Goal: Information Seeking & Learning: Learn about a topic

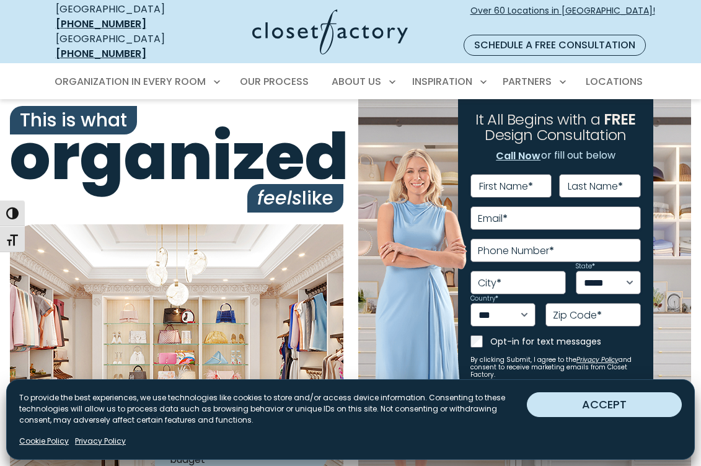
click at [631, 409] on button "ACCEPT" at bounding box center [604, 404] width 155 height 25
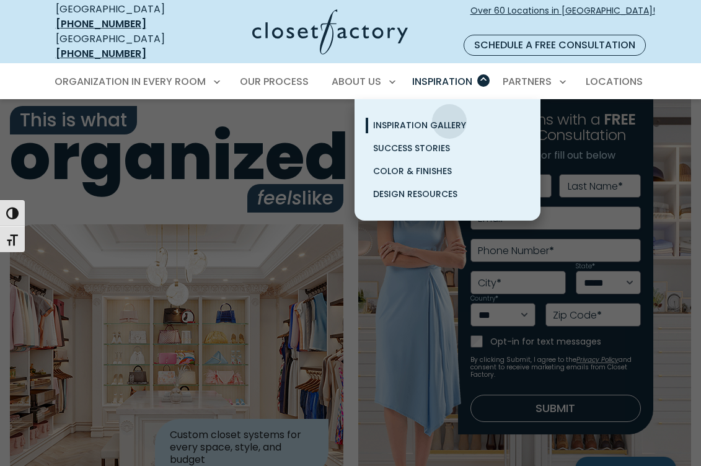
click at [449, 119] on span "Inspiration Gallery" at bounding box center [419, 125] width 93 height 12
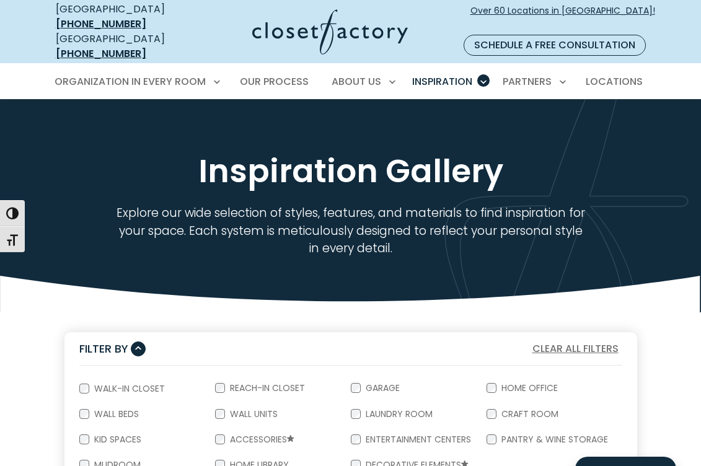
scroll to position [186, 0]
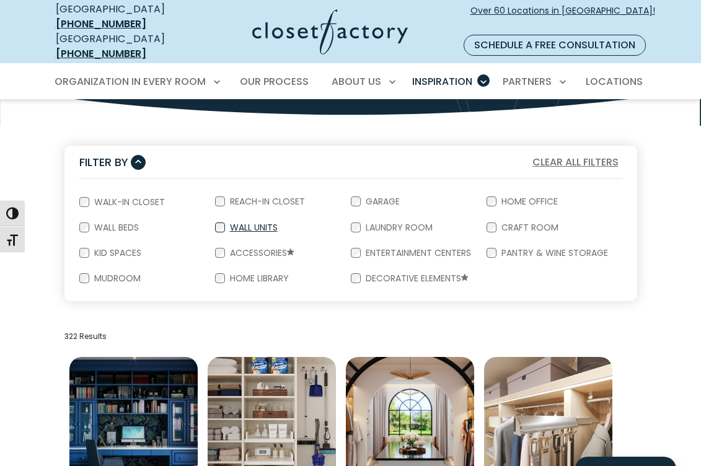
click at [251, 223] on label "Wall Units" at bounding box center [252, 227] width 55 height 9
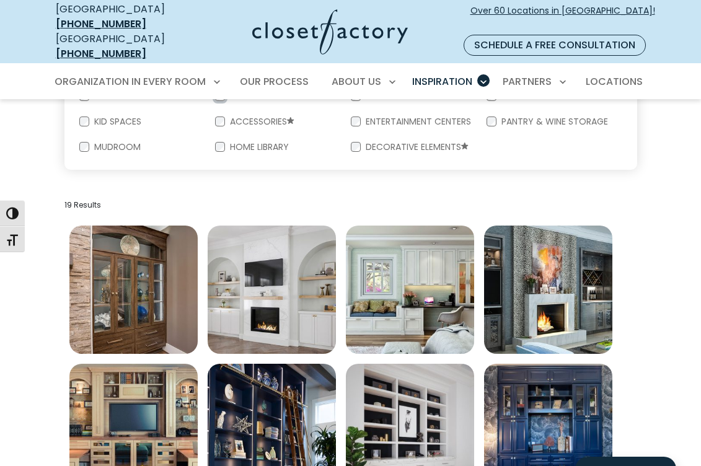
scroll to position [424, 0]
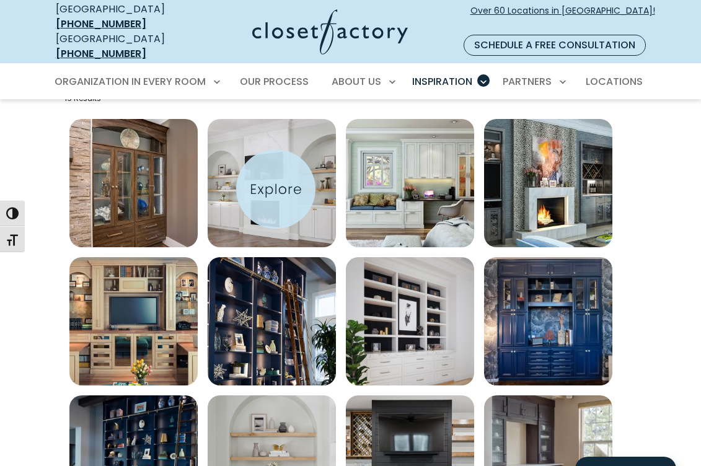
click at [276, 189] on img "Open inspiration gallery to preview enlarged image" at bounding box center [272, 183] width 128 height 128
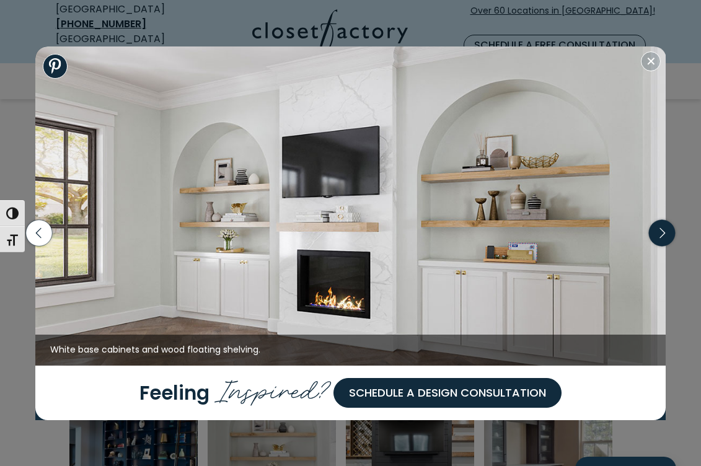
click at [665, 234] on icon "button" at bounding box center [662, 233] width 26 height 26
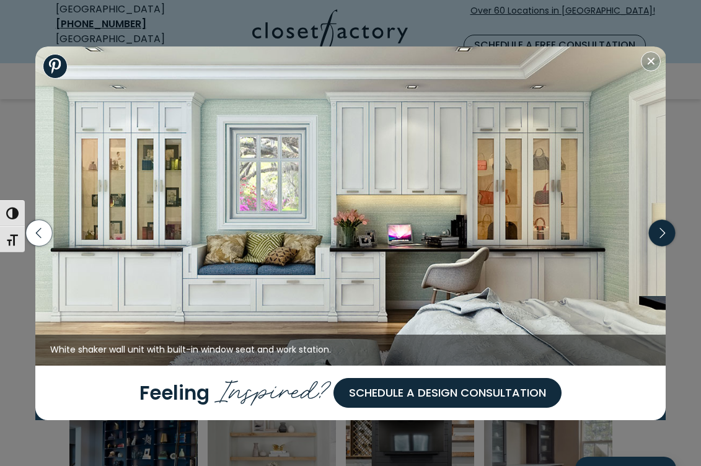
click at [665, 234] on icon "button" at bounding box center [662, 233] width 26 height 26
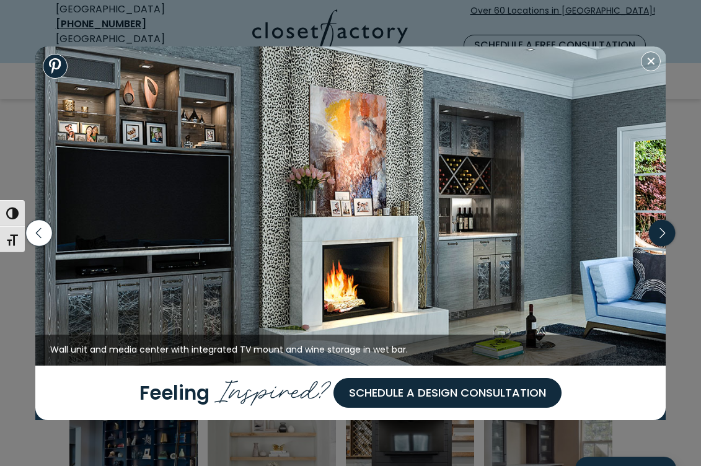
click at [665, 234] on icon "button" at bounding box center [662, 233] width 26 height 26
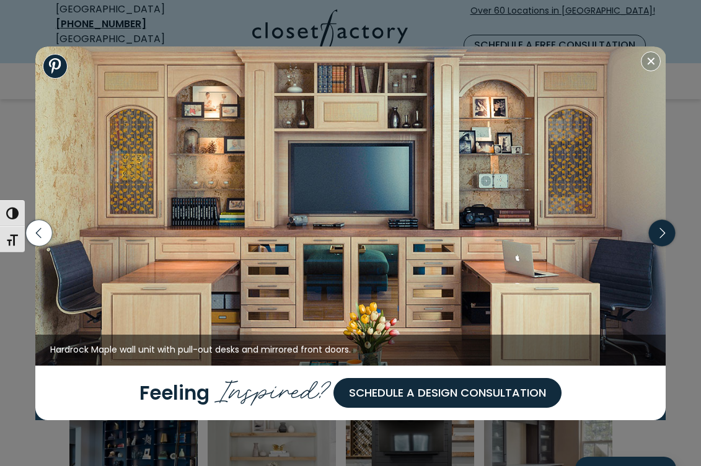
click at [665, 234] on icon "button" at bounding box center [662, 233] width 26 height 26
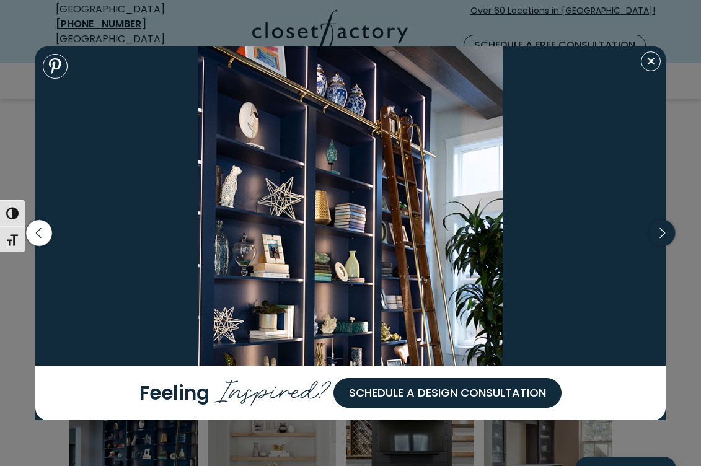
click at [665, 234] on icon "button" at bounding box center [662, 233] width 26 height 26
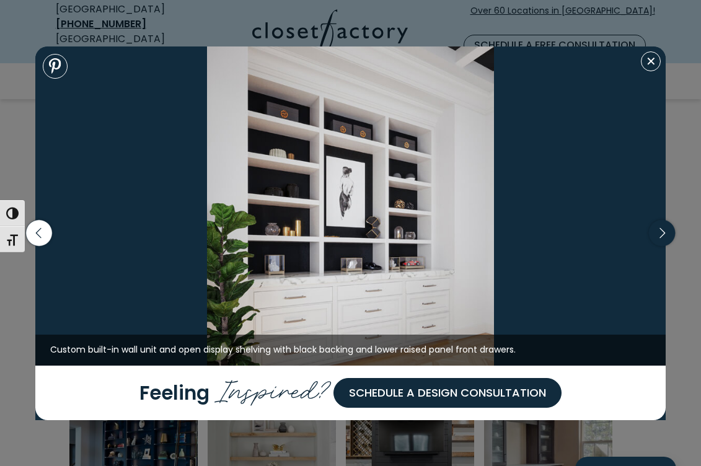
click at [665, 234] on icon "button" at bounding box center [662, 233] width 26 height 26
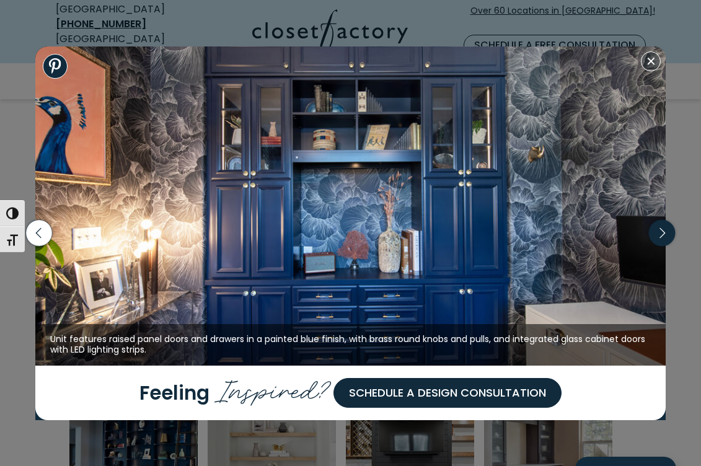
click at [665, 234] on icon "button" at bounding box center [662, 233] width 26 height 26
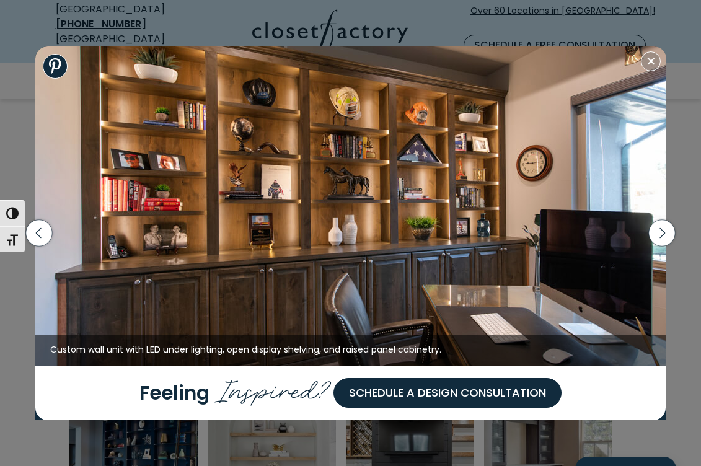
click at [14, 35] on div "Built-in bookcase wall unit with decorative crown molding and raised panel cabi…" at bounding box center [350, 233] width 701 height 466
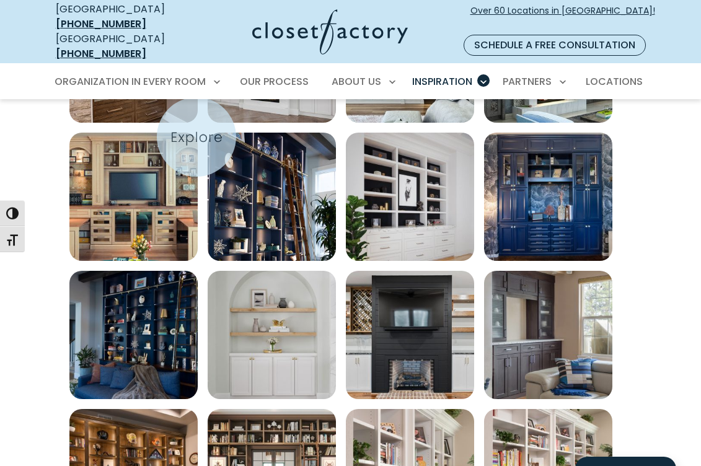
scroll to position [556, 0]
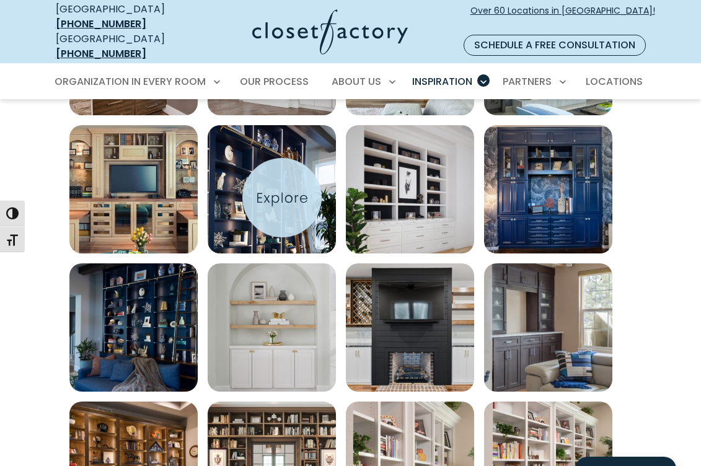
click at [282, 198] on img "Open inspiration gallery to preview enlarged image" at bounding box center [272, 189] width 128 height 128
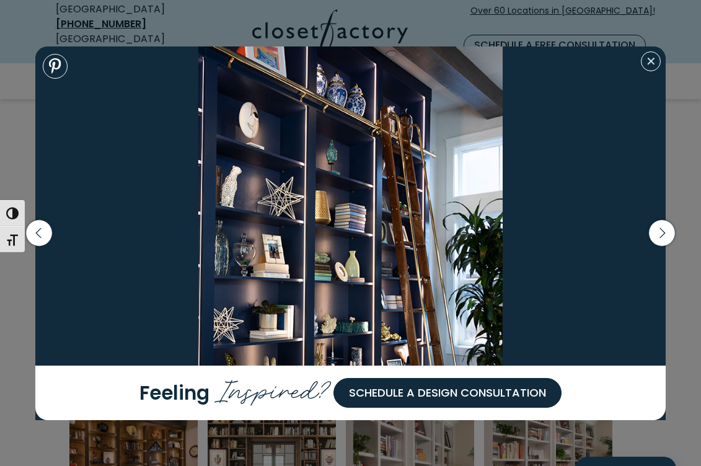
click at [647, 67] on button "Close modal" at bounding box center [651, 61] width 20 height 20
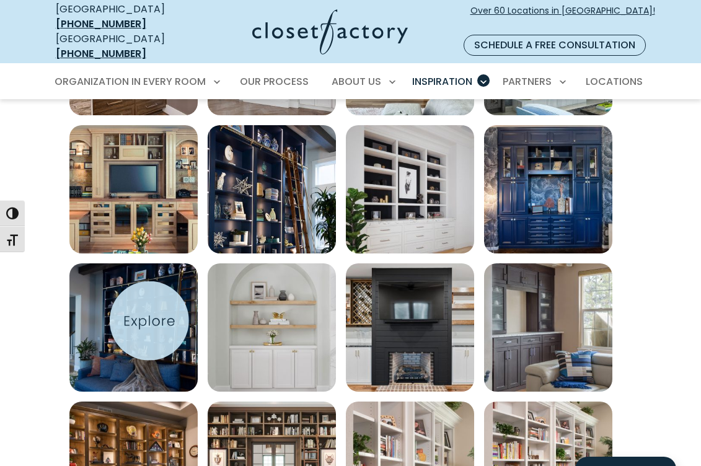
click at [146, 319] on img "Open inspiration gallery to preview enlarged image" at bounding box center [133, 327] width 128 height 128
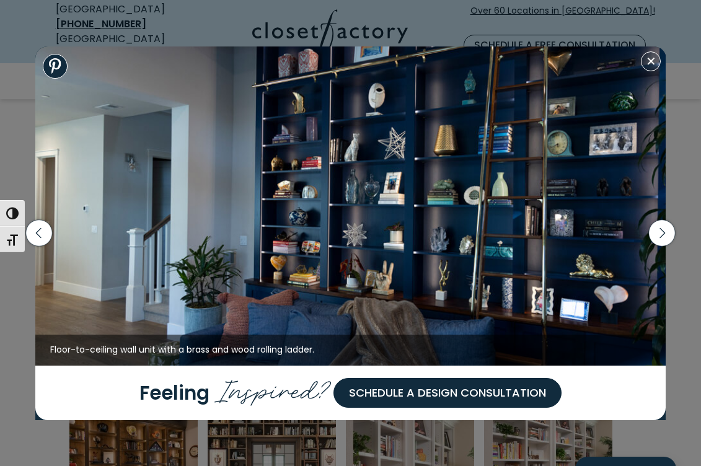
click at [11, 57] on div "Built-in bookcase wall unit with decorative crown molding and raised panel cabi…" at bounding box center [350, 233] width 701 height 466
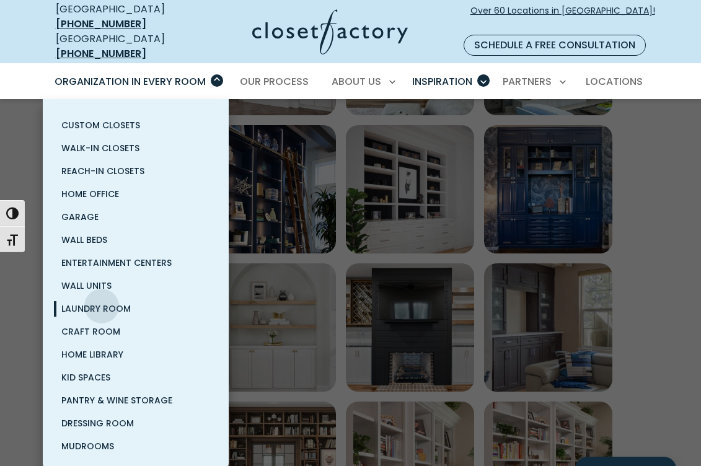
click at [102, 302] on span "Laundry Room" at bounding box center [95, 308] width 69 height 12
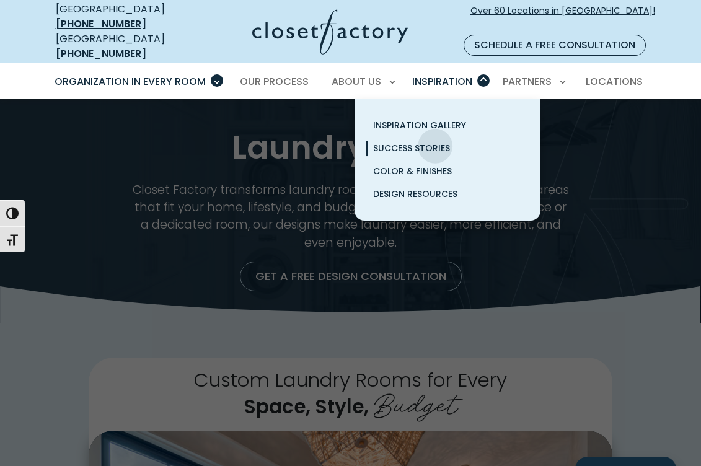
click at [436, 142] on span "Success Stories" at bounding box center [411, 148] width 77 height 12
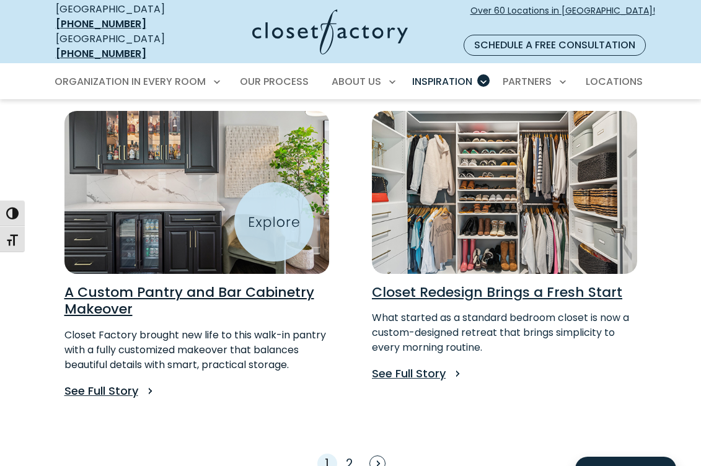
scroll to position [1004, 0]
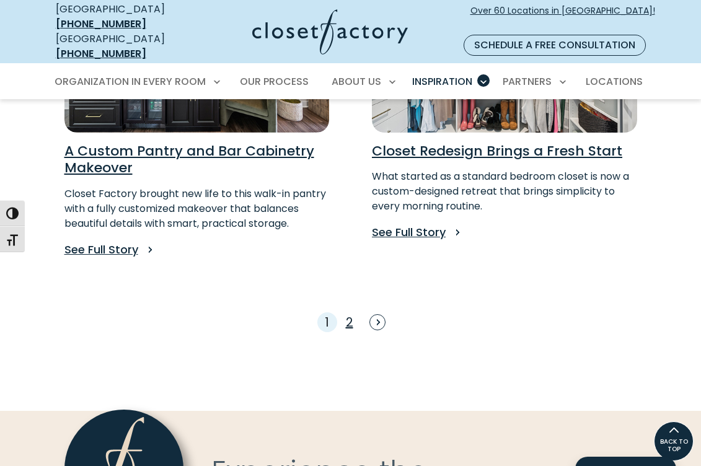
click at [350, 314] on link "2" at bounding box center [349, 322] width 7 height 17
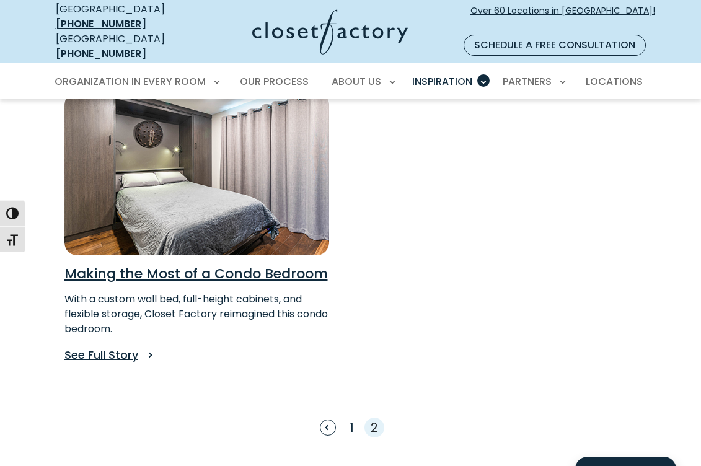
scroll to position [242, 0]
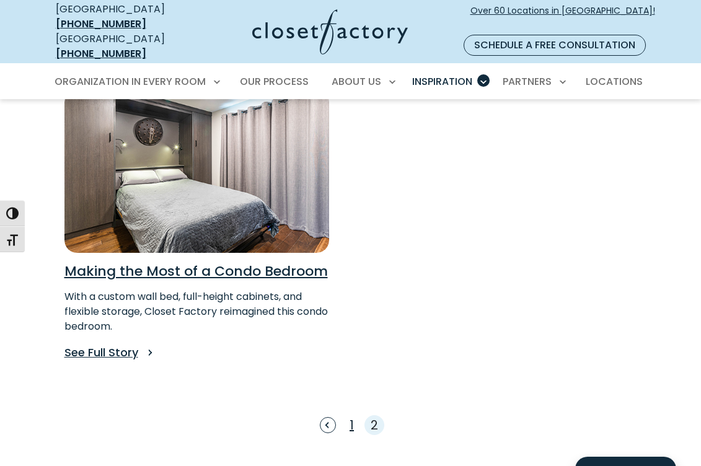
click at [353, 416] on link "1" at bounding box center [351, 424] width 4 height 17
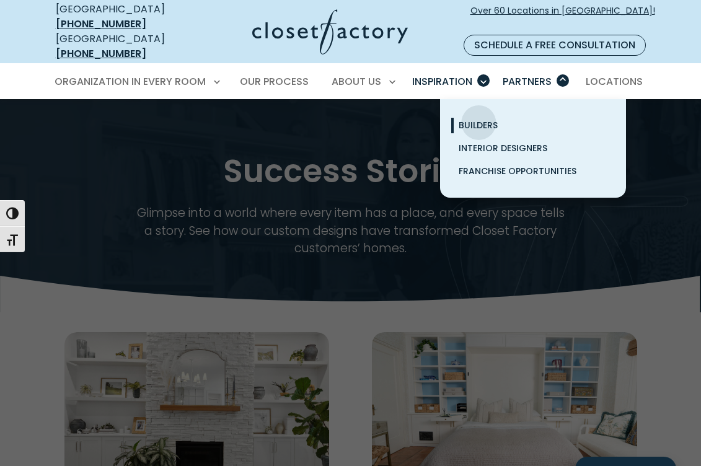
click at [479, 119] on span "Builders" at bounding box center [477, 125] width 39 height 12
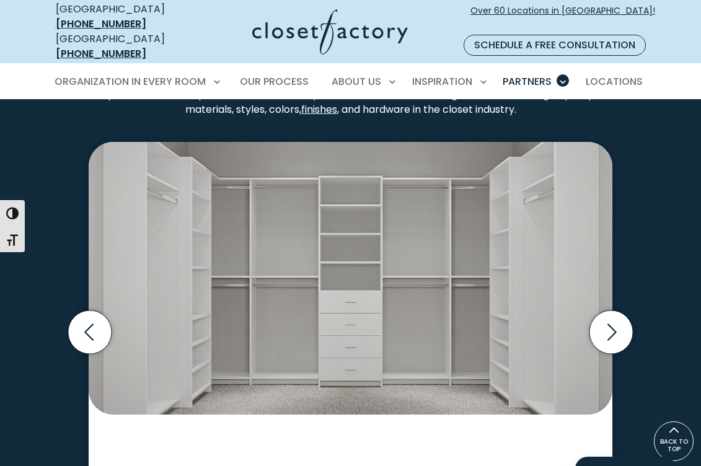
scroll to position [1939, 0]
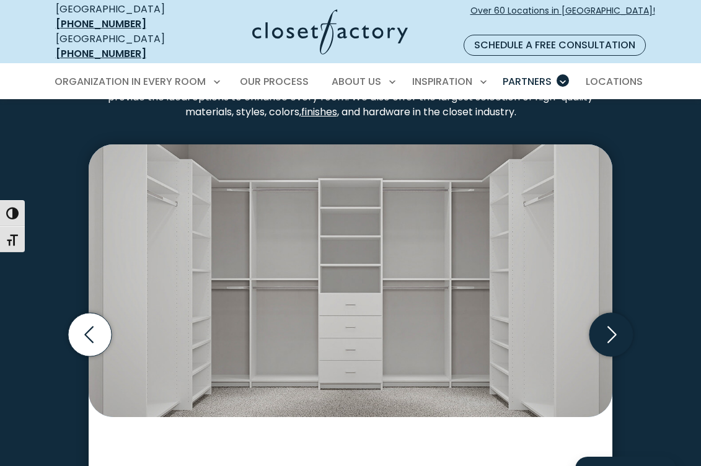
click at [616, 336] on icon "Next slide" at bounding box center [610, 334] width 43 height 43
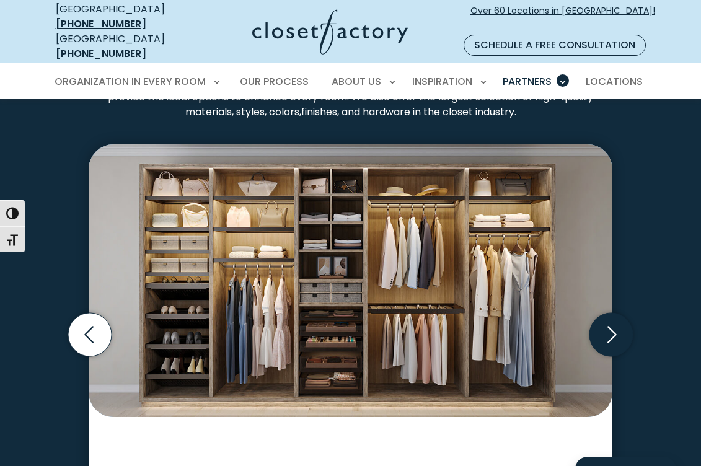
scroll to position [2004, 0]
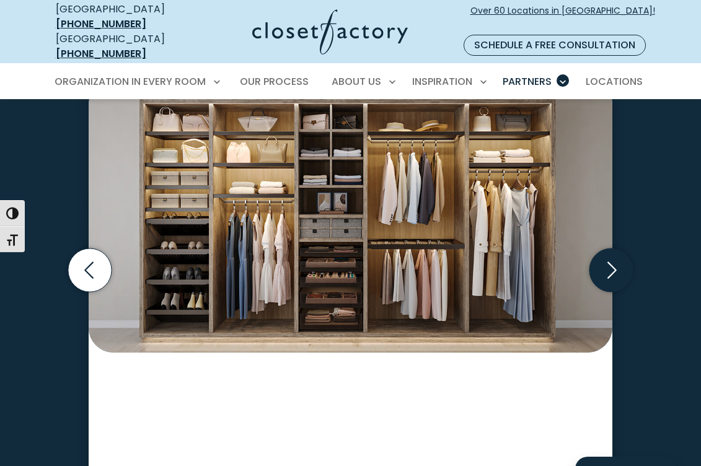
click at [614, 274] on icon "Next slide" at bounding box center [611, 270] width 9 height 17
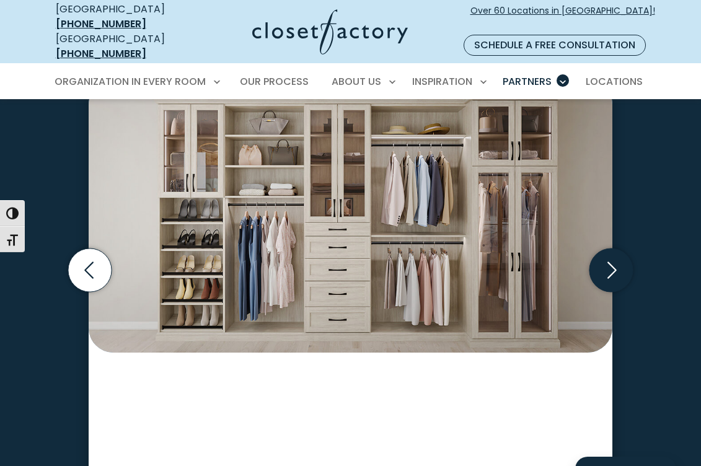
click at [614, 274] on icon "Next slide" at bounding box center [611, 270] width 9 height 17
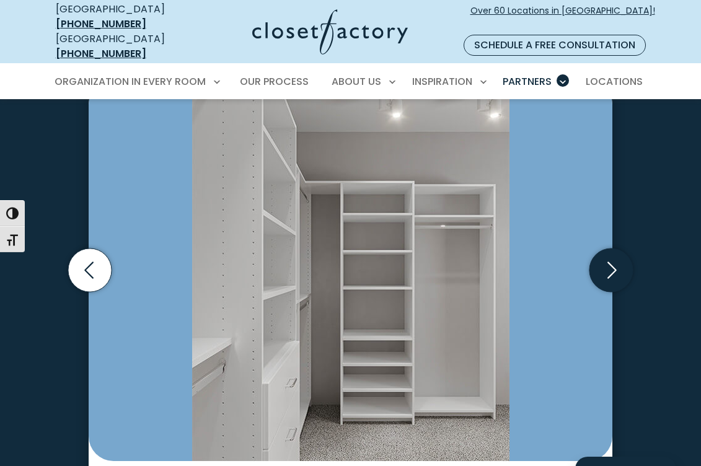
click at [614, 274] on icon "Next slide" at bounding box center [611, 270] width 9 height 17
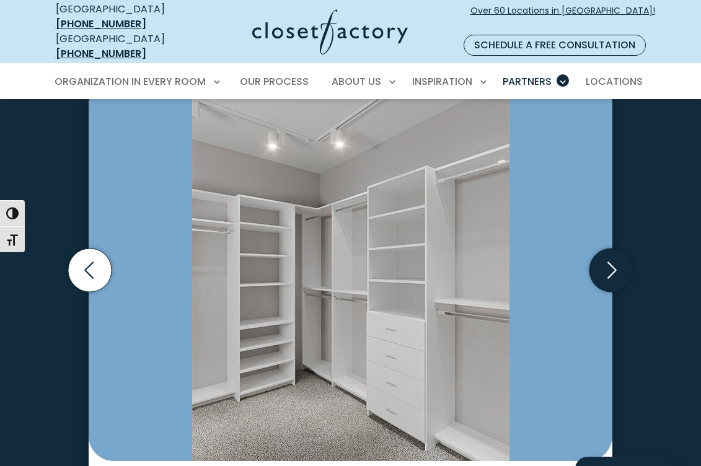
click at [614, 274] on icon "Next slide" at bounding box center [611, 270] width 9 height 17
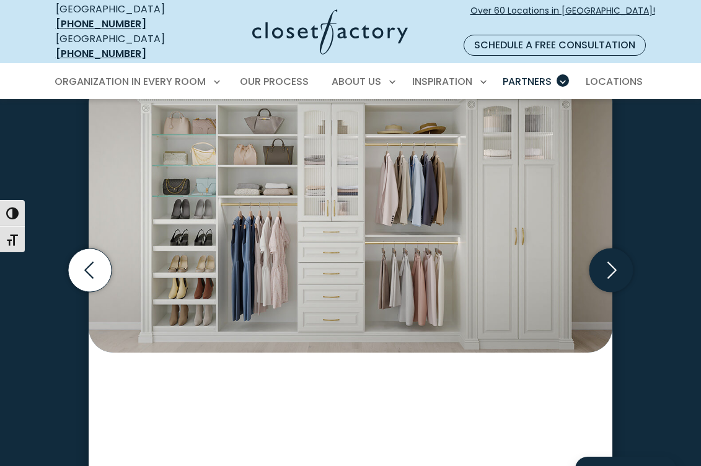
click at [614, 274] on icon "Next slide" at bounding box center [611, 270] width 9 height 17
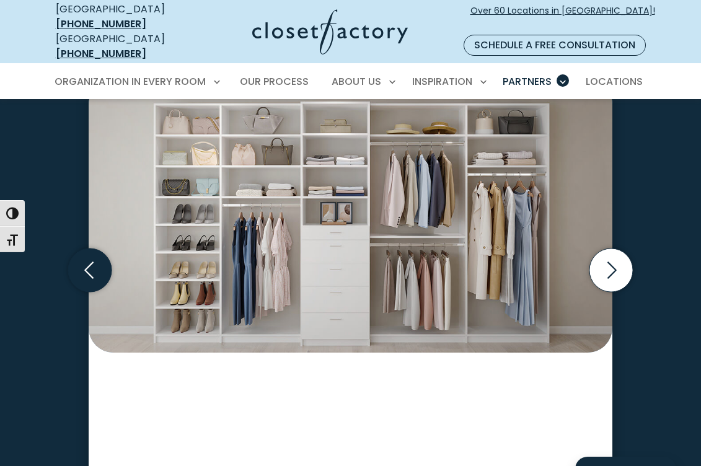
click at [91, 275] on icon "Previous slide" at bounding box center [89, 269] width 43 height 43
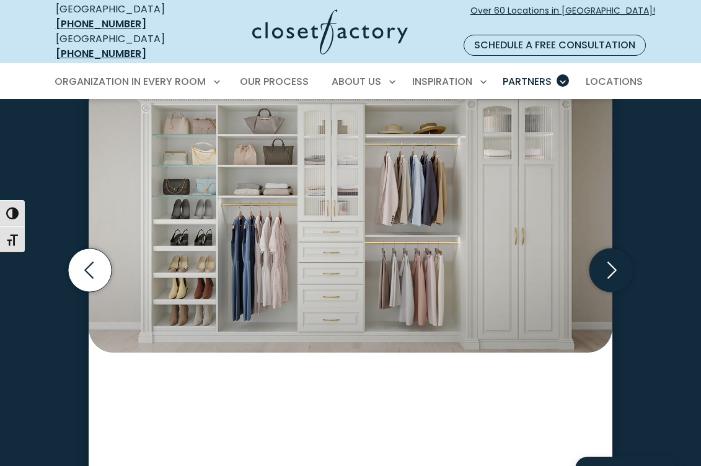
click at [616, 270] on icon "Next slide" at bounding box center [610, 269] width 43 height 43
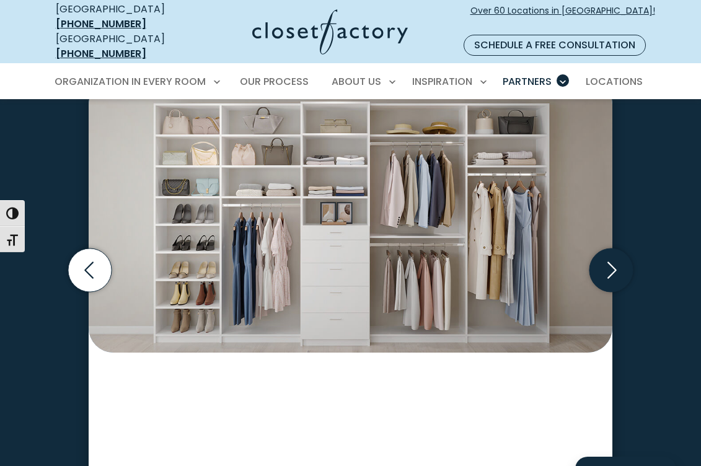
click at [616, 270] on icon "Next slide" at bounding box center [610, 269] width 43 height 43
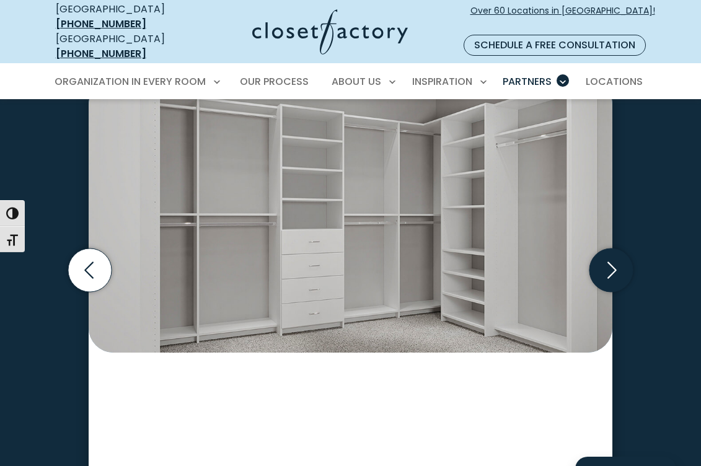
click at [616, 270] on icon "Next slide" at bounding box center [610, 269] width 43 height 43
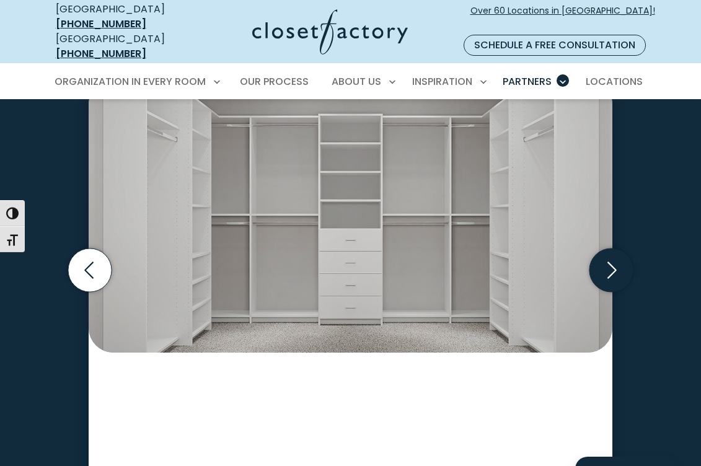
click at [616, 270] on icon "Next slide" at bounding box center [610, 269] width 43 height 43
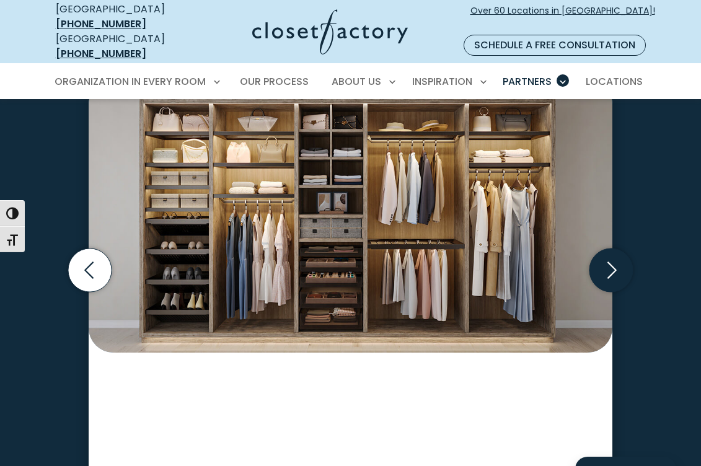
click at [616, 270] on icon "Next slide" at bounding box center [610, 269] width 43 height 43
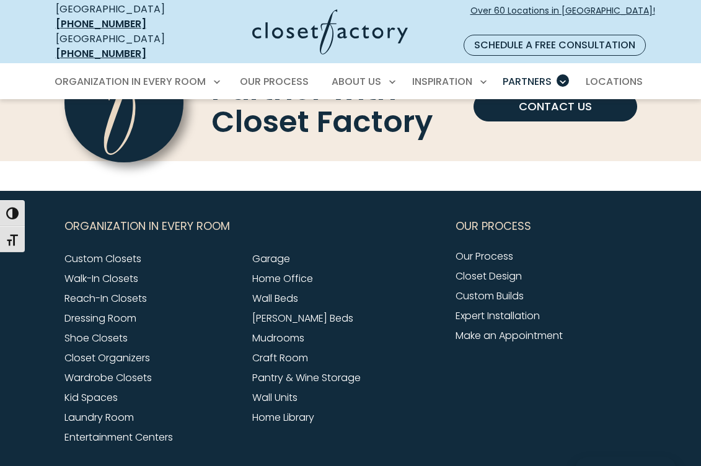
scroll to position [3835, 0]
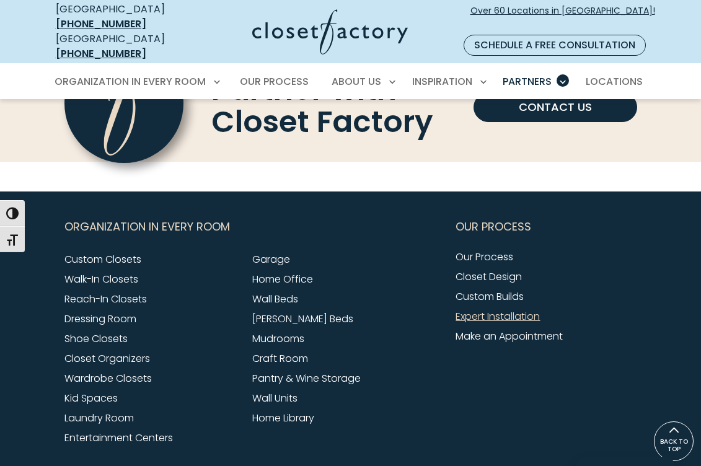
click at [504, 309] on link "Expert Installation" at bounding box center [497, 316] width 84 height 14
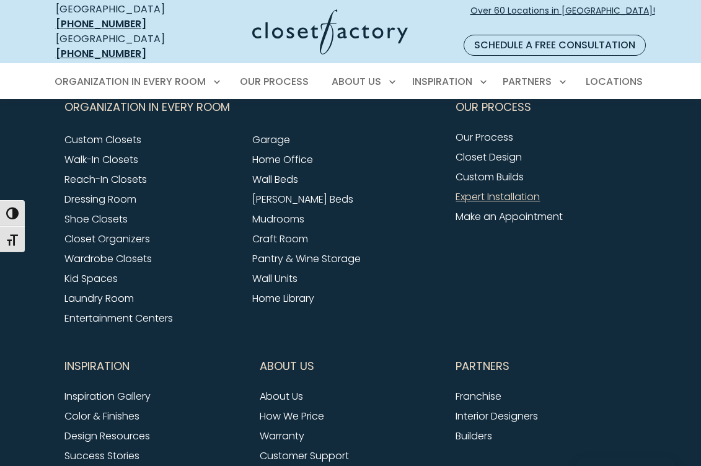
scroll to position [1240, 0]
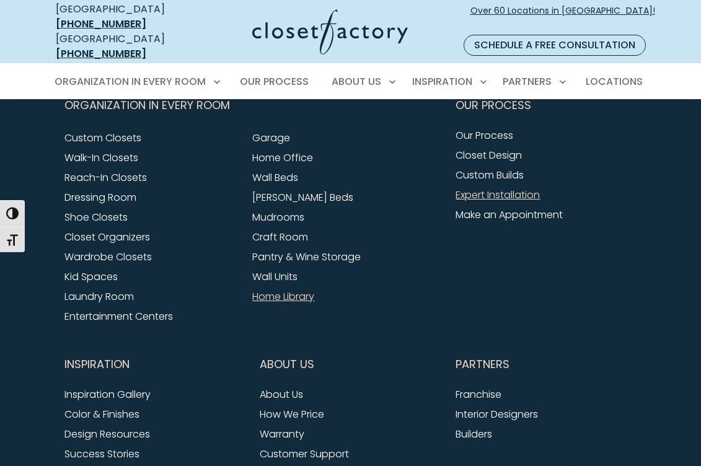
click at [284, 289] on link "Home Library" at bounding box center [283, 296] width 62 height 14
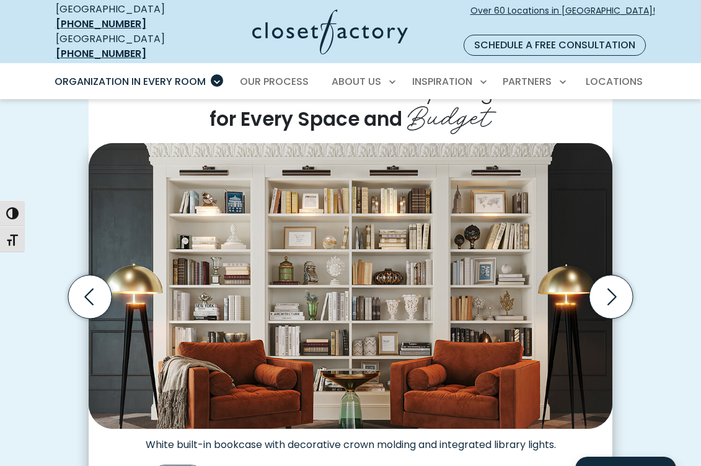
scroll to position [284, 0]
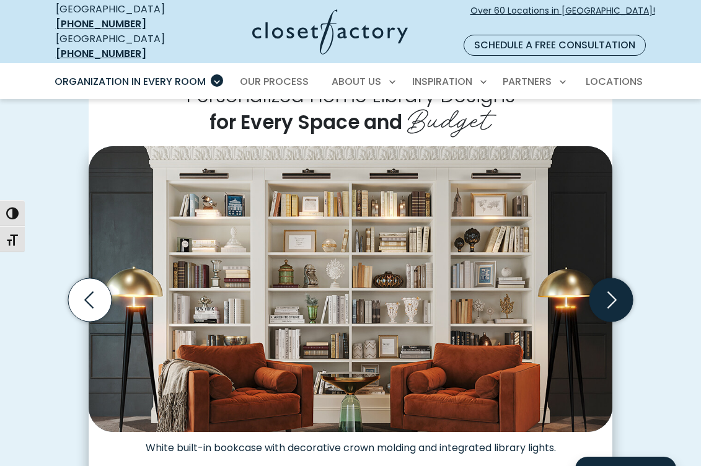
click at [615, 292] on icon "Next slide" at bounding box center [611, 300] width 9 height 17
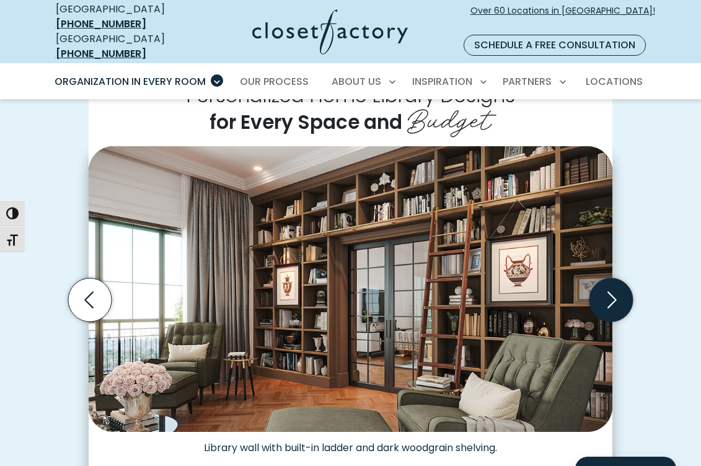
click at [615, 292] on icon "Next slide" at bounding box center [611, 300] width 9 height 17
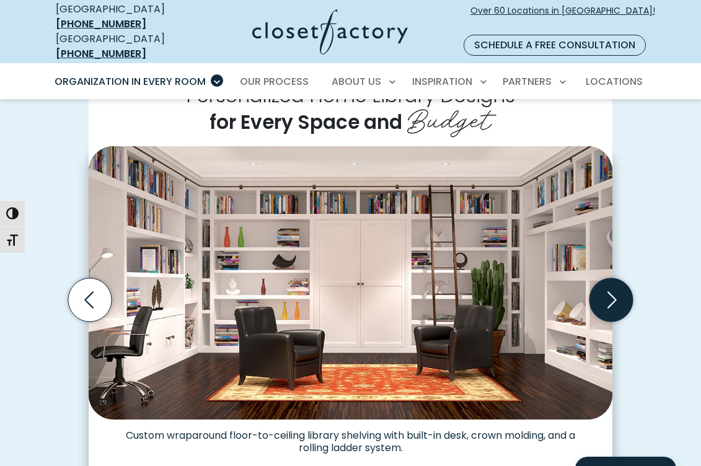
click at [615, 292] on icon "Next slide" at bounding box center [611, 300] width 9 height 17
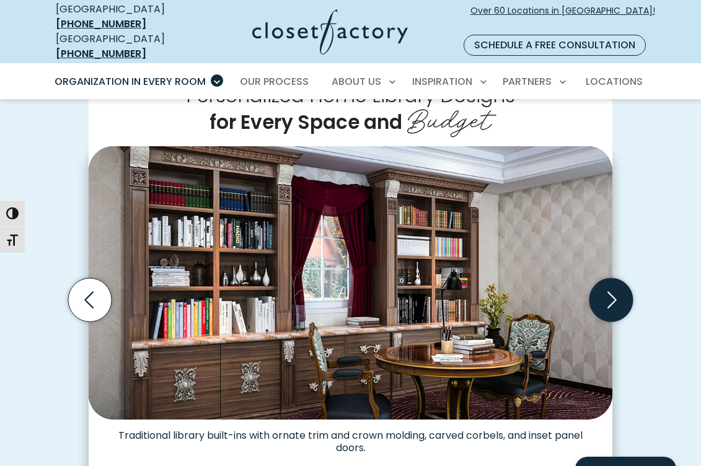
click at [615, 292] on icon "Next slide" at bounding box center [611, 300] width 9 height 17
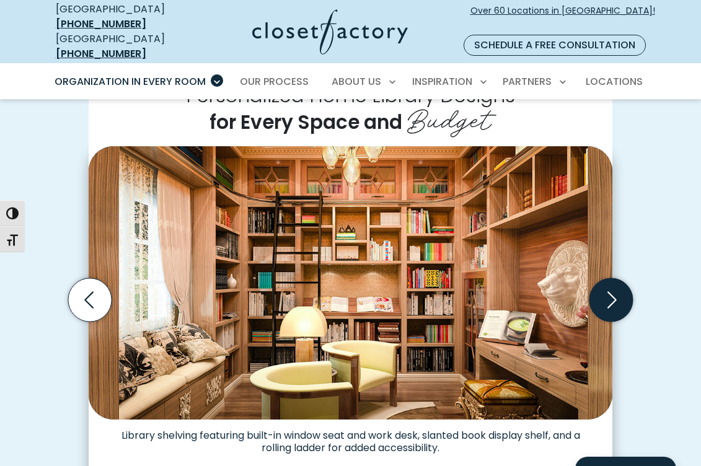
click at [615, 292] on icon "Next slide" at bounding box center [611, 300] width 9 height 17
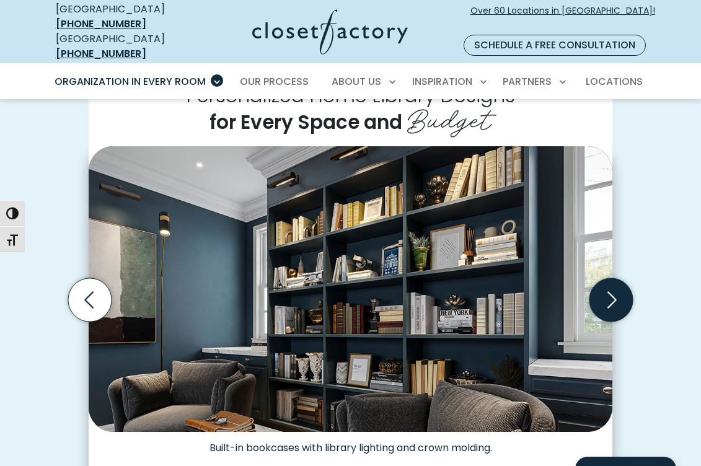
click at [615, 292] on icon "Next slide" at bounding box center [611, 300] width 9 height 17
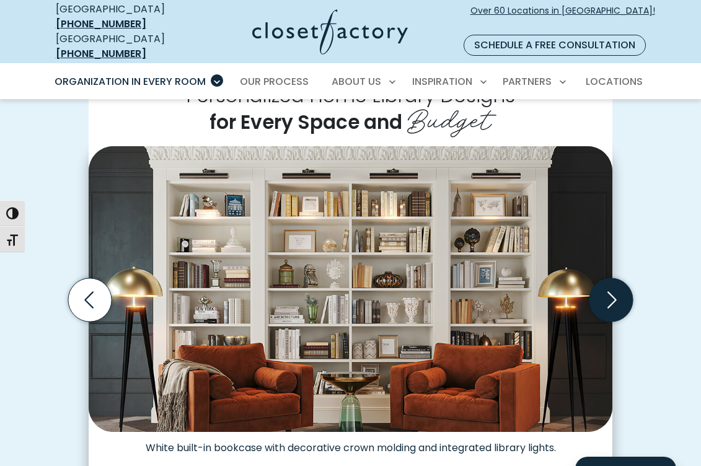
click at [615, 292] on icon "Next slide" at bounding box center [611, 300] width 9 height 17
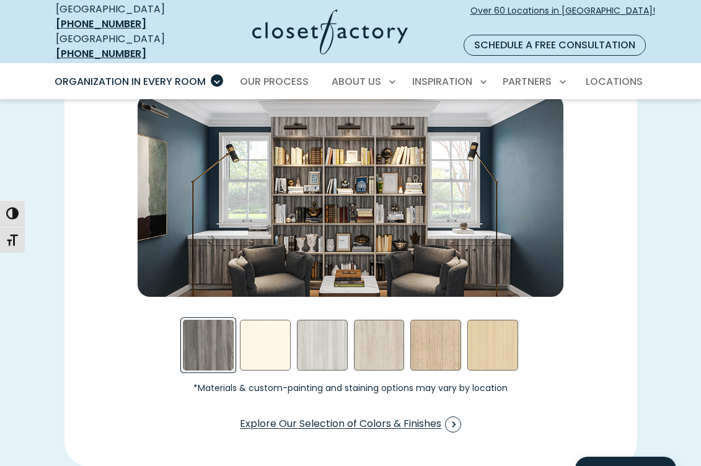
scroll to position [1604, 0]
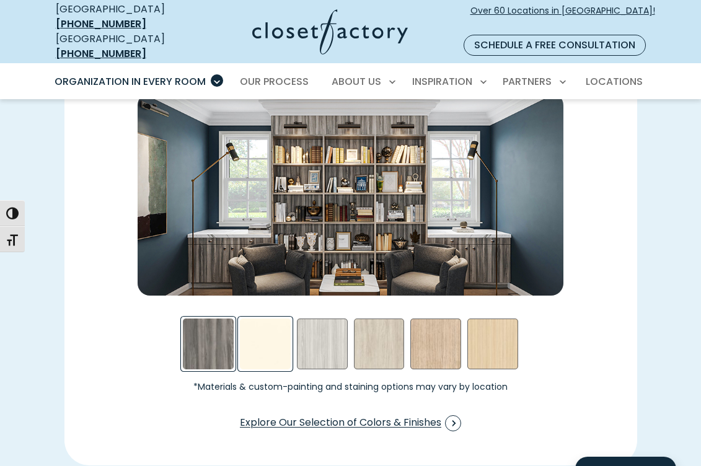
click at [277, 334] on div "Antique White Swatch" at bounding box center [265, 343] width 51 height 51
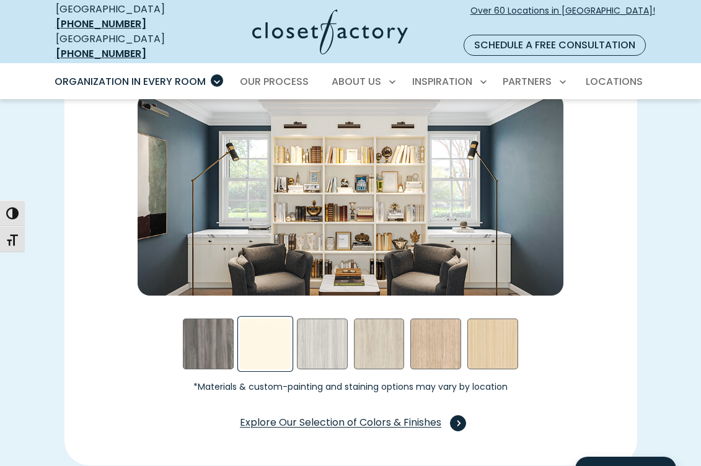
click at [354, 415] on span "Explore Our Selection of Colors & Finishes" at bounding box center [350, 423] width 221 height 16
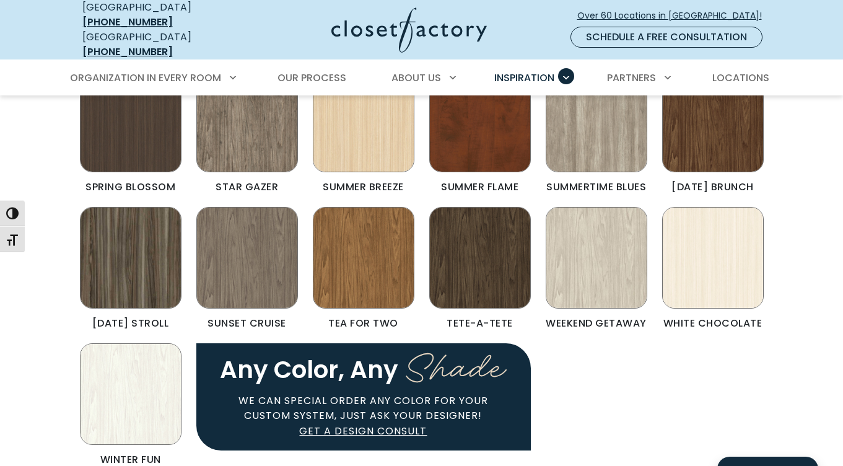
scroll to position [999, 0]
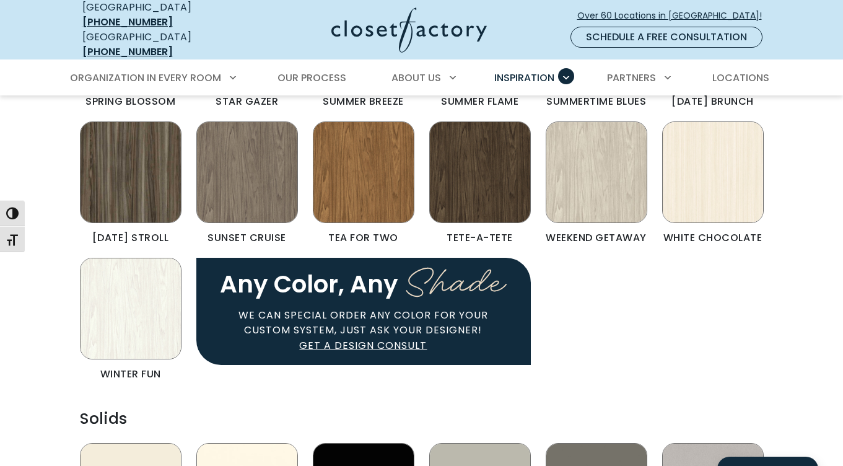
click at [630, 298] on div at bounding box center [421, 328] width 843 height 466
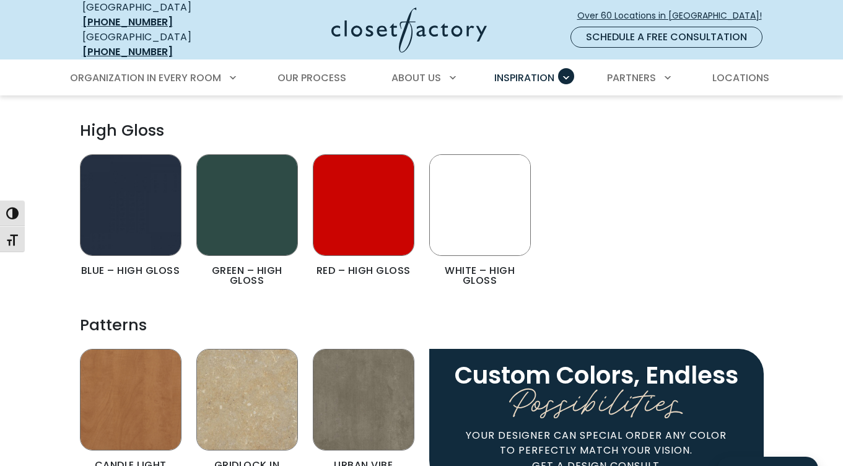
scroll to position [1763, 0]
